Goal: Book appointment/travel/reservation

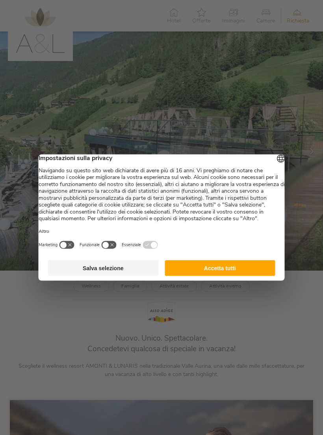
click at [250, 276] on button "Accetta tutti" at bounding box center [219, 268] width 111 height 16
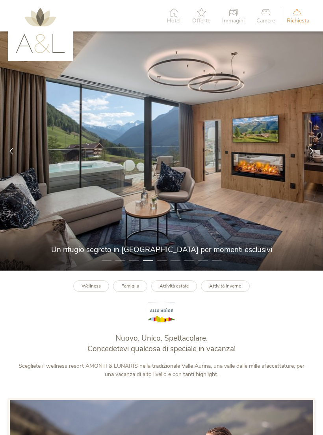
click at [96, 289] on b "Wellness" at bounding box center [90, 286] width 19 height 6
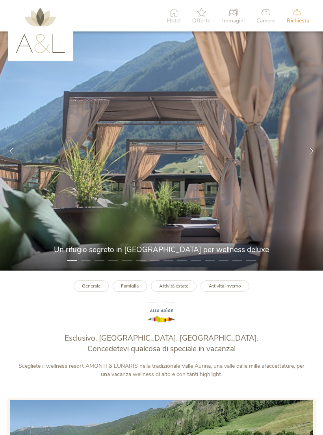
click at [311, 157] on div at bounding box center [311, 151] width 22 height 22
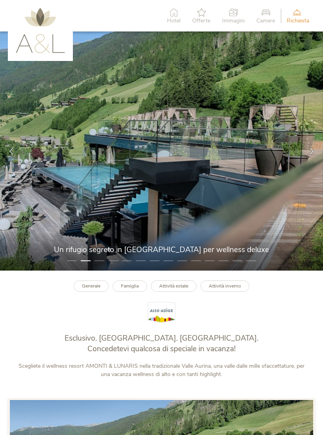
click at [308, 155] on icon at bounding box center [311, 151] width 7 height 7
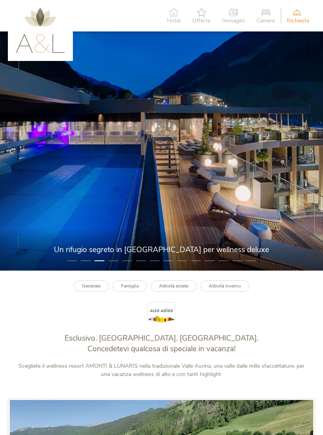
click at [309, 155] on icon at bounding box center [311, 151] width 7 height 7
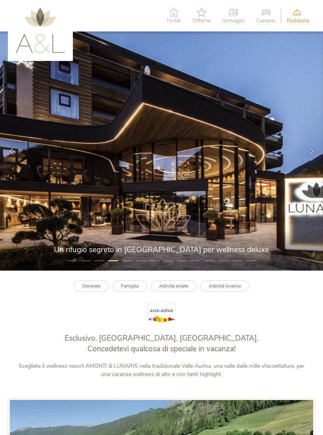
click at [307, 159] on div at bounding box center [311, 151] width 22 height 22
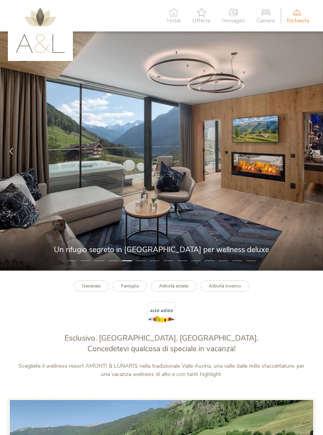
click at [310, 152] on icon at bounding box center [311, 151] width 7 height 7
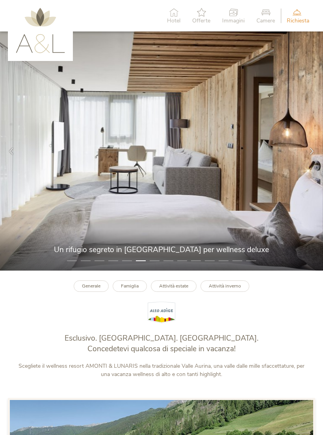
click at [305, 159] on div at bounding box center [311, 151] width 22 height 22
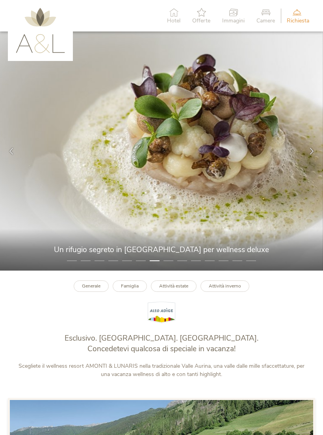
click at [307, 155] on div at bounding box center [311, 151] width 22 height 22
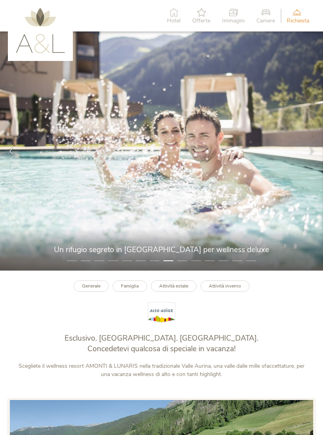
click at [304, 161] on div at bounding box center [311, 151] width 22 height 22
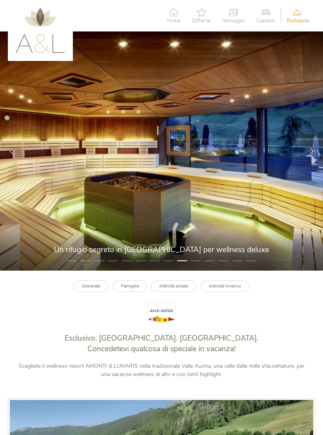
click at [137, 288] on link "Famiglia" at bounding box center [130, 285] width 34 height 11
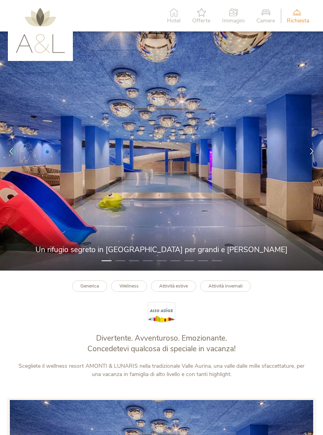
click at [309, 153] on icon at bounding box center [311, 151] width 7 height 7
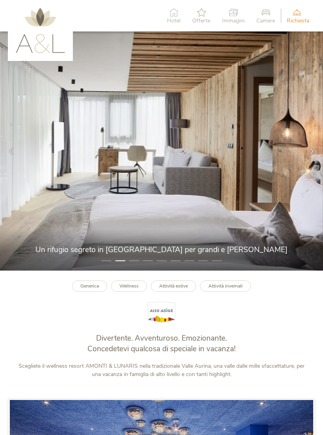
click at [110, 265] on li "1" at bounding box center [106, 261] width 10 height 8
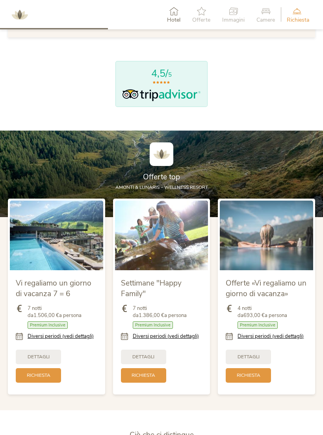
scroll to position [618, 0]
click at [186, 338] on link "Diversi periodi (vedi dettagli)" at bounding box center [166, 336] width 66 height 7
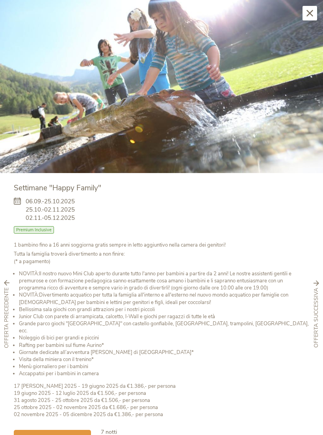
scroll to position [8, 0]
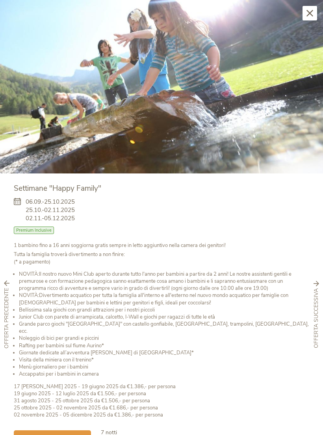
click at [308, 17] on div "Chiudi" at bounding box center [309, 13] width 15 height 15
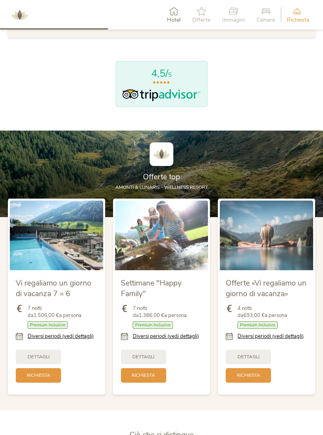
click at [283, 340] on link "Diversi periodi (vedi dettagli)" at bounding box center [270, 336] width 66 height 7
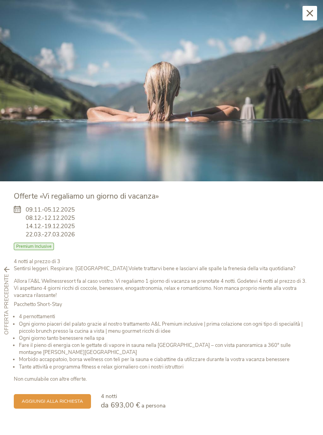
click at [64, 400] on span "aggiungi alla richiesta" at bounding box center [52, 401] width 61 height 7
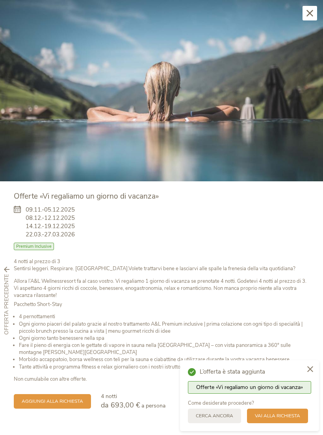
scroll to position [723, 0]
click at [290, 419] on span "Vai alla richiesta" at bounding box center [277, 416] width 45 height 7
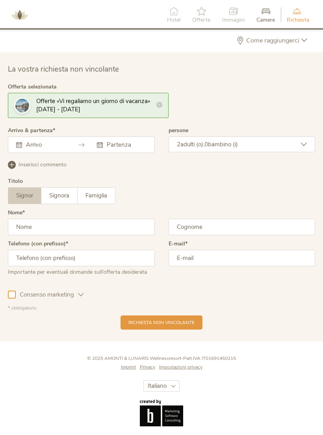
scroll to position [1916, 0]
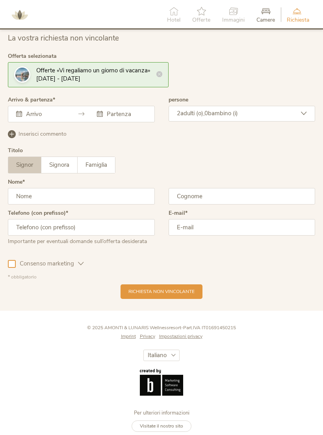
click at [65, 114] on input "text" at bounding box center [44, 114] width 41 height 8
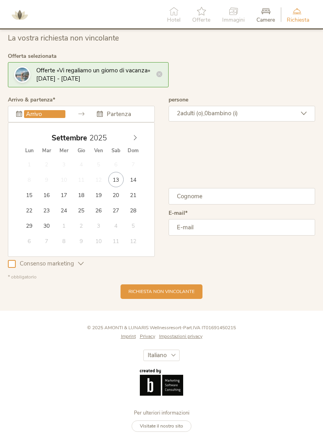
click at [134, 137] on icon at bounding box center [135, 138] width 6 height 6
click at [137, 139] on icon at bounding box center [135, 138] width 6 height 6
click at [139, 135] on span at bounding box center [134, 136] width 13 height 11
type input "14.12.2025"
type input "19.12.2025"
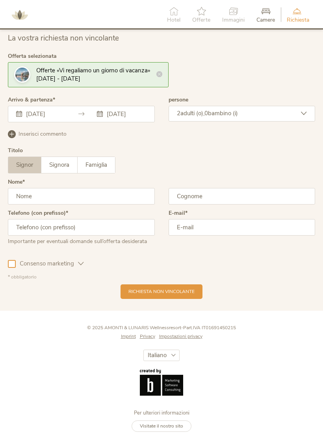
click at [287, 118] on div "2 adulti (o), 0 bambino (i)" at bounding box center [241, 114] width 147 height 16
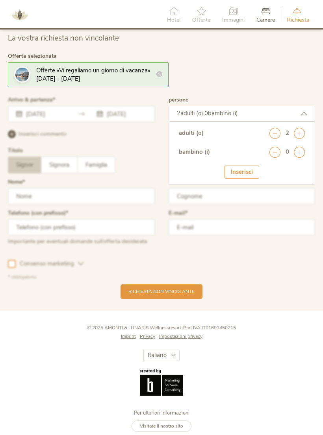
click at [301, 153] on icon at bounding box center [298, 152] width 11 height 11
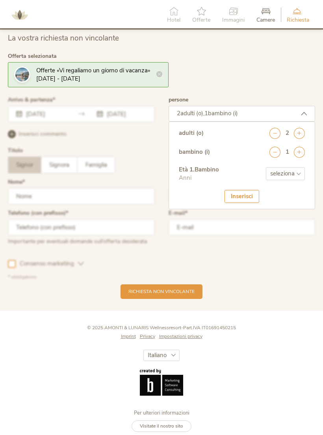
click at [295, 171] on select "seleziona 0 1 2 3 4 5 6 7 8 9 10 11 12 13 14 15 16 17" at bounding box center [285, 173] width 39 height 13
select select "2"
click at [250, 198] on div "Inserisci" at bounding box center [241, 196] width 35 height 13
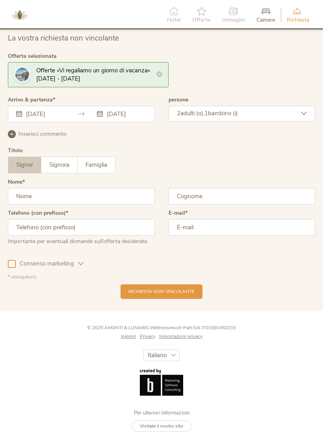
click at [27, 198] on input "text" at bounding box center [81, 196] width 147 height 17
click button "Iscriviti ora" at bounding box center [0, 0] width 0 height 0
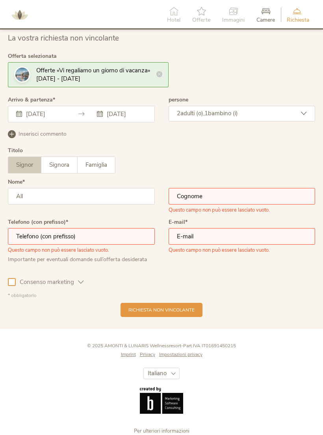
scroll to position [1947, 0]
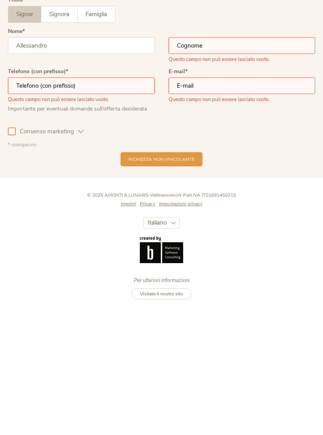
type input "Allessandro"
click at [255, 158] on input "text" at bounding box center [241, 166] width 147 height 17
type input "Ciliberti"
click at [21, 198] on input "text" at bounding box center [81, 206] width 147 height 17
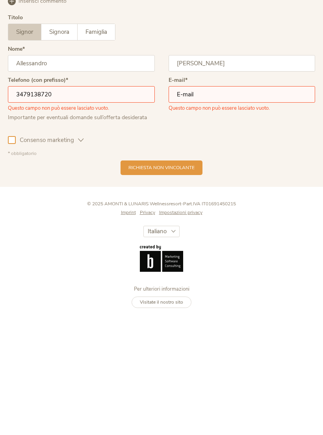
type input "3479138720"
click at [250, 197] on input "email" at bounding box center [241, 205] width 147 height 17
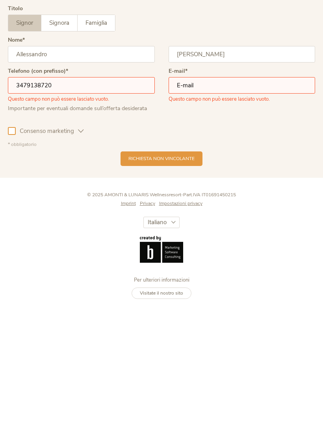
scroll to position [1928, 0]
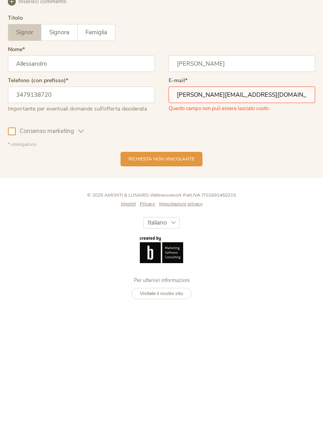
type input "alessandro.ciliberti@yahoo.it"
click at [32, 272] on div "Richiesta non vincolante" at bounding box center [161, 279] width 307 height 15
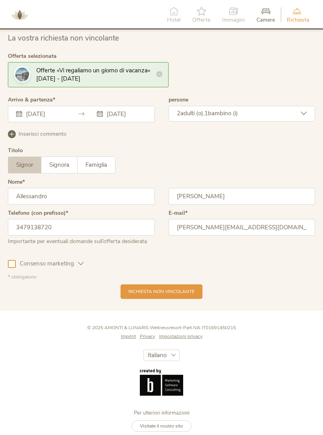
click at [39, 229] on input "3479138720" at bounding box center [81, 227] width 147 height 17
click at [185, 292] on span "Richiesta non vincolante" at bounding box center [161, 291] width 66 height 7
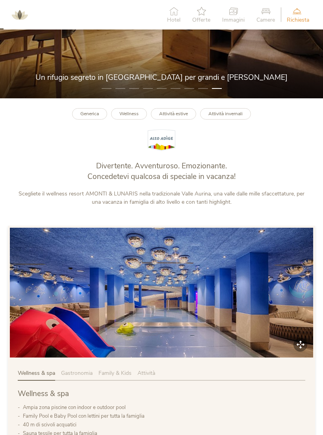
scroll to position [0, 0]
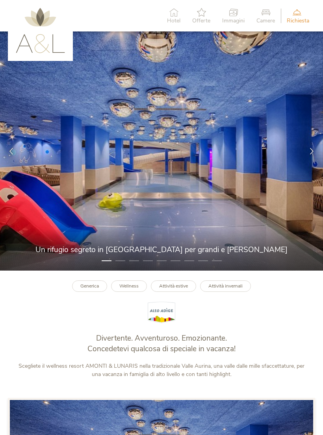
click at [233, 289] on b "Attività invernali" at bounding box center [225, 286] width 34 height 6
